Goal: Task Accomplishment & Management: Use online tool/utility

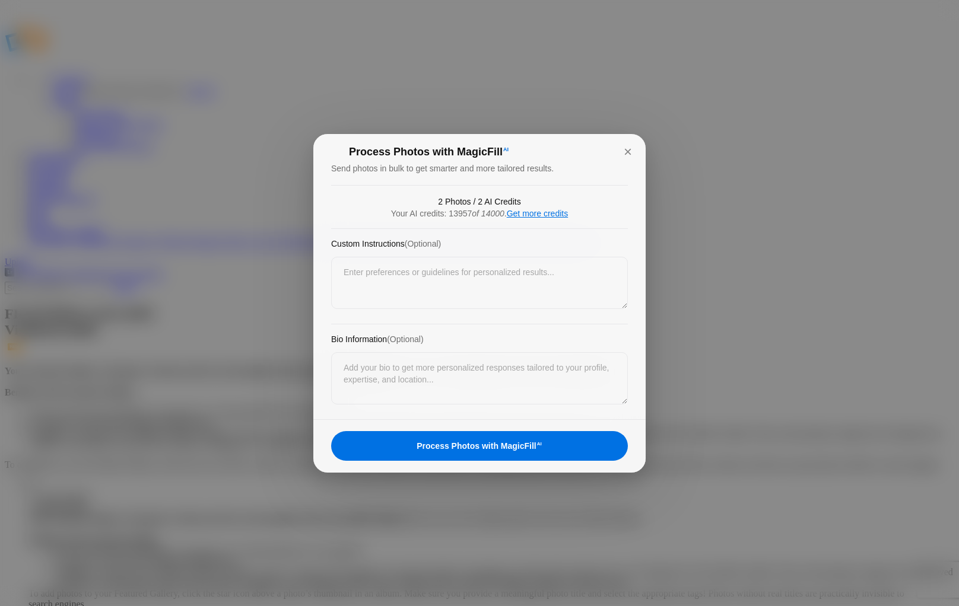
click at [526, 215] on link "Get more credits" at bounding box center [537, 213] width 61 height 9
